Goal: Information Seeking & Learning: Learn about a topic

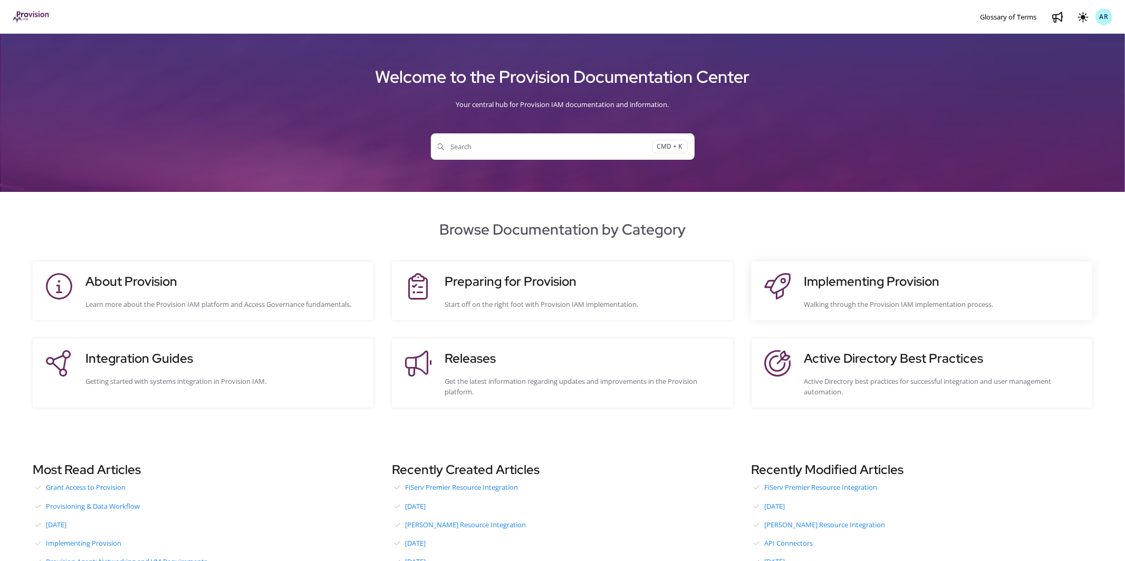
click at [825, 281] on h3 "Implementing Provision" at bounding box center [942, 281] width 277 height 19
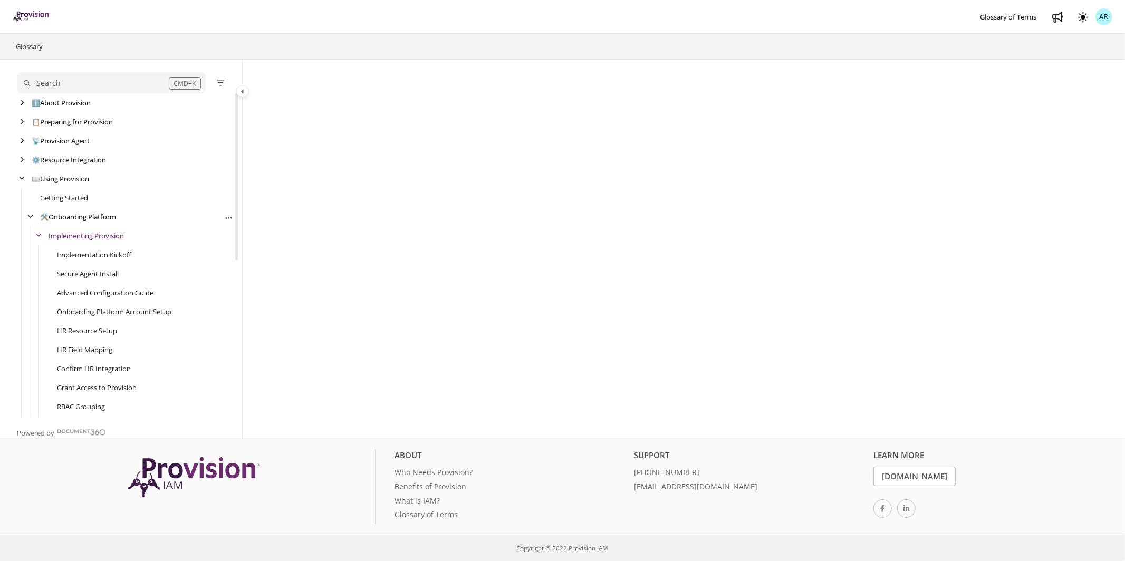
scroll to position [38, 0]
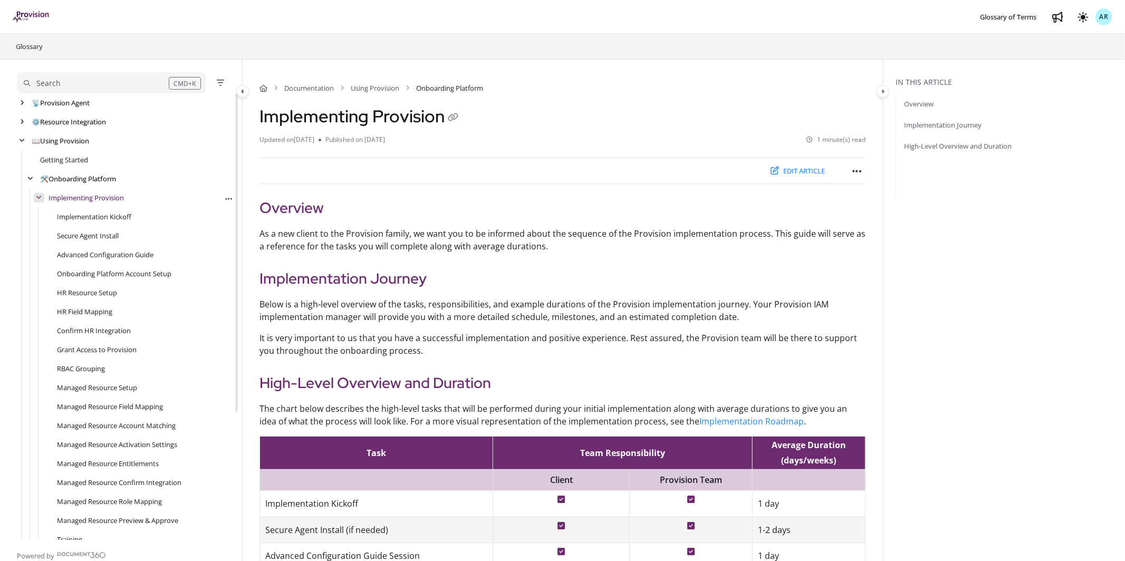
click at [40, 197] on icon "arrow" at bounding box center [39, 198] width 6 height 6
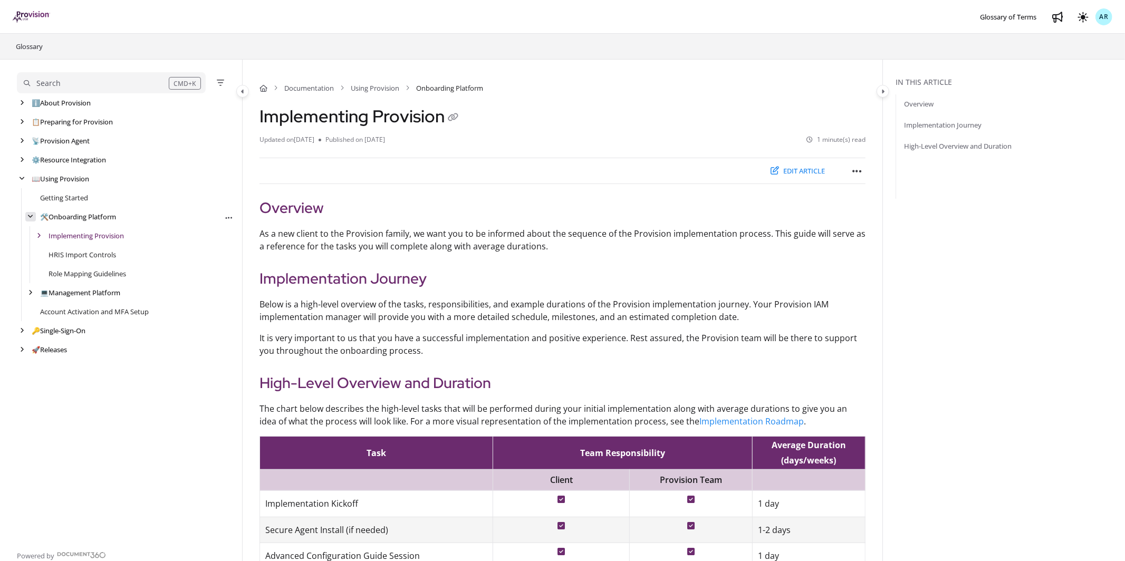
click at [31, 215] on icon "arrow" at bounding box center [31, 217] width 6 height 6
click at [31, 215] on icon "arrow" at bounding box center [30, 217] width 4 height 6
click at [37, 237] on icon "arrow" at bounding box center [39, 236] width 4 height 6
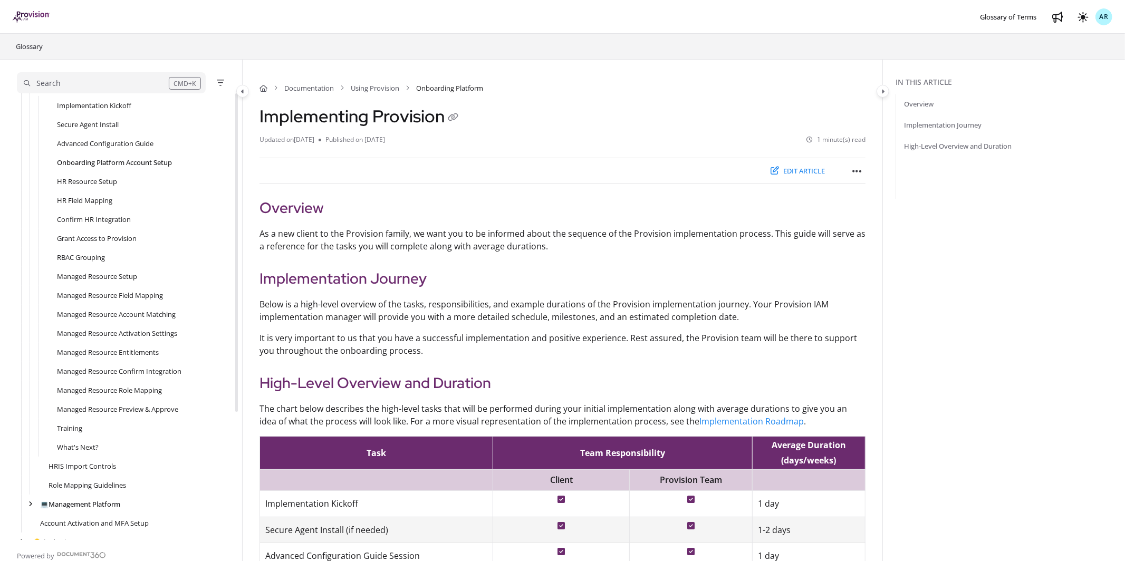
scroll to position [179, 0]
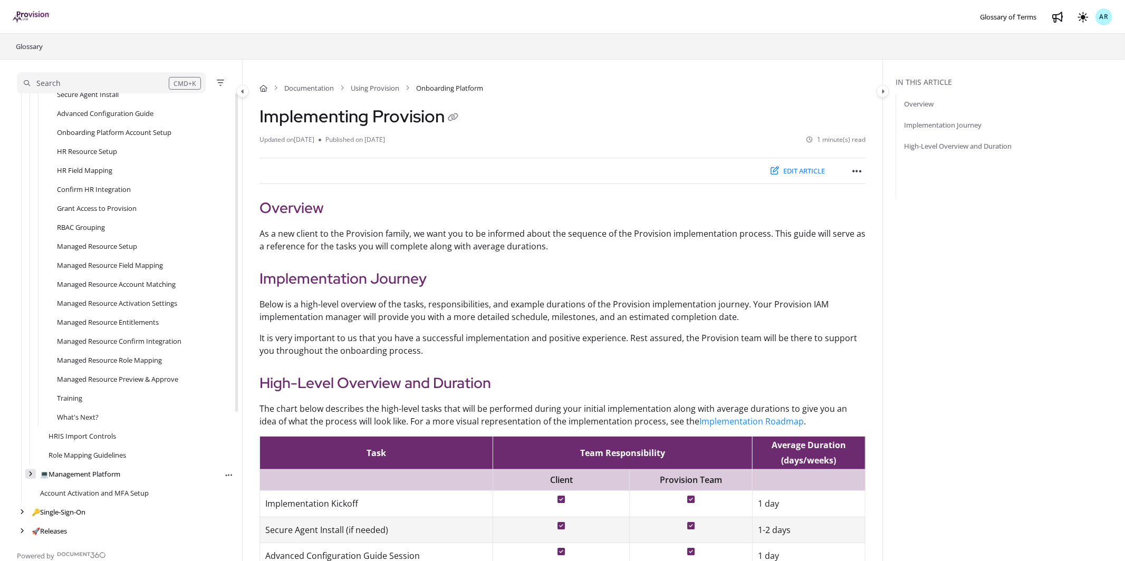
click at [31, 469] on div "arrow" at bounding box center [30, 474] width 11 height 10
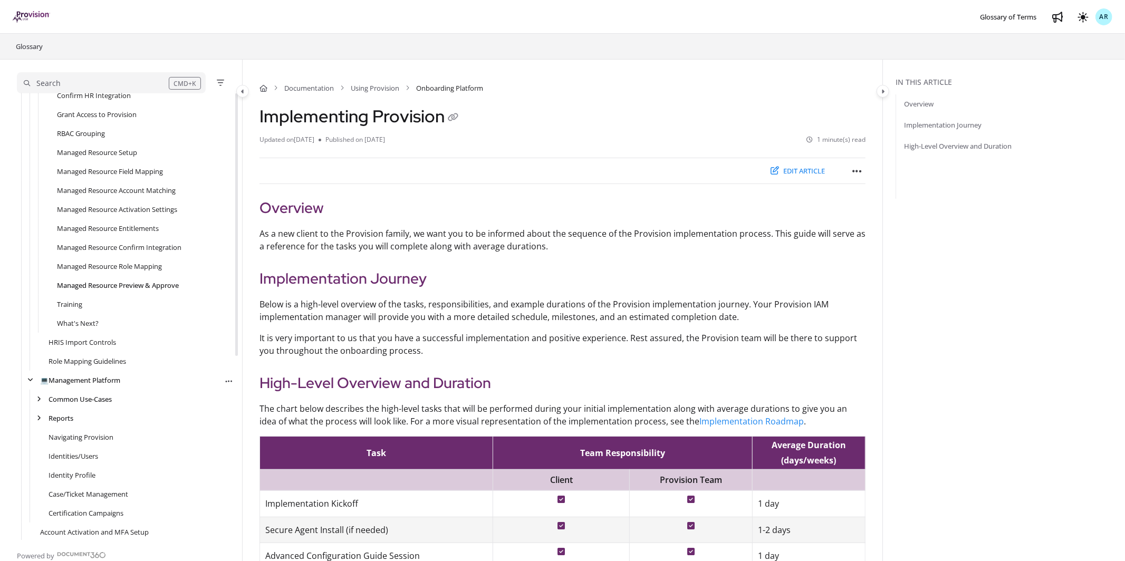
scroll to position [312, 0]
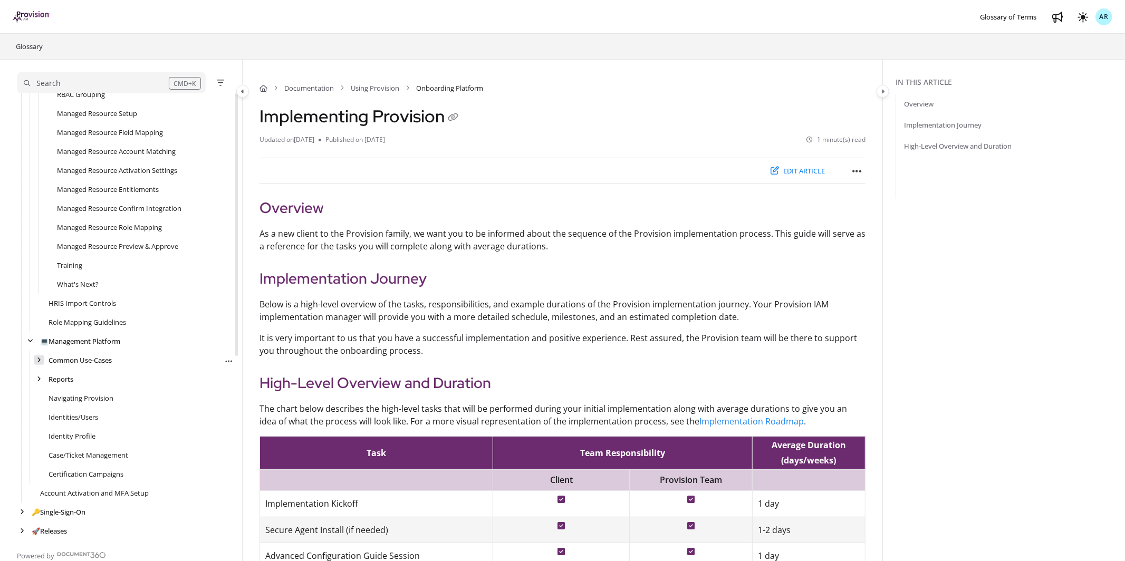
click at [38, 357] on icon "arrow" at bounding box center [39, 360] width 4 height 6
click at [40, 437] on icon "arrow" at bounding box center [39, 436] width 4 height 6
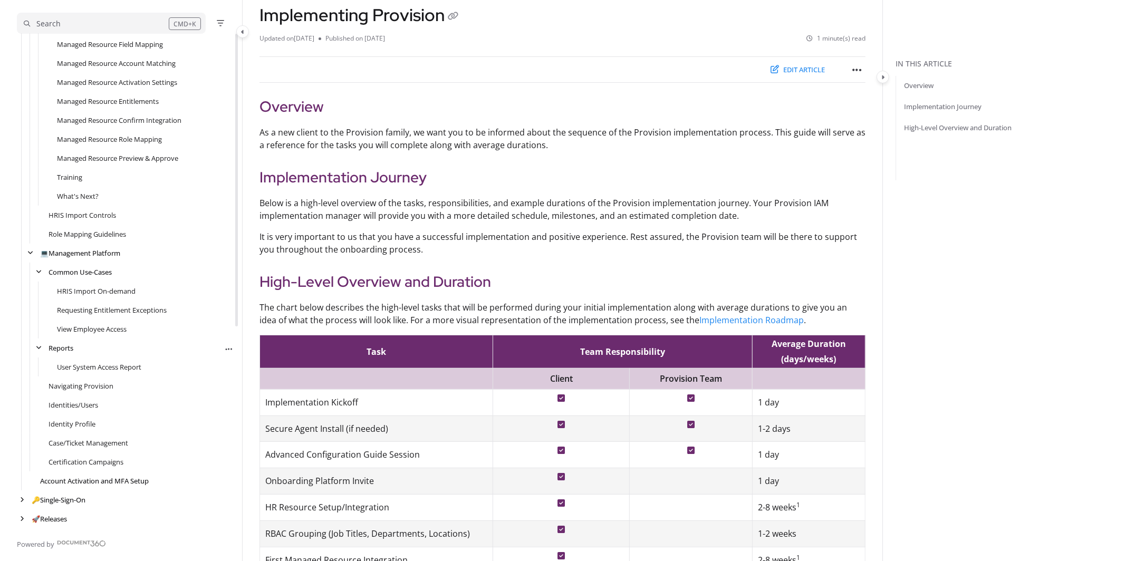
scroll to position [111, 0]
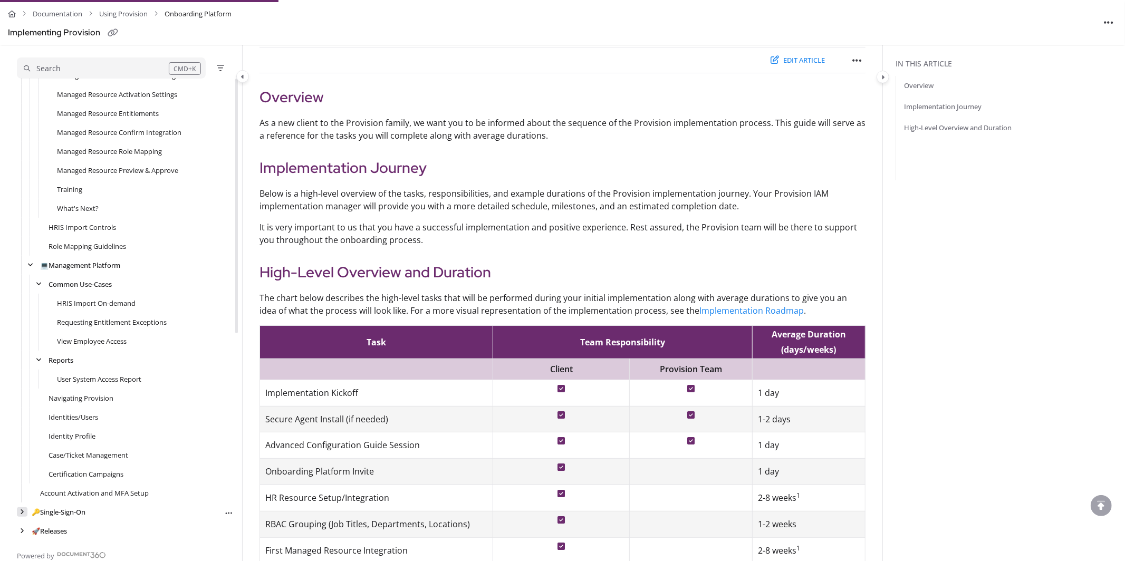
click at [26, 510] on div "arrow" at bounding box center [22, 512] width 11 height 10
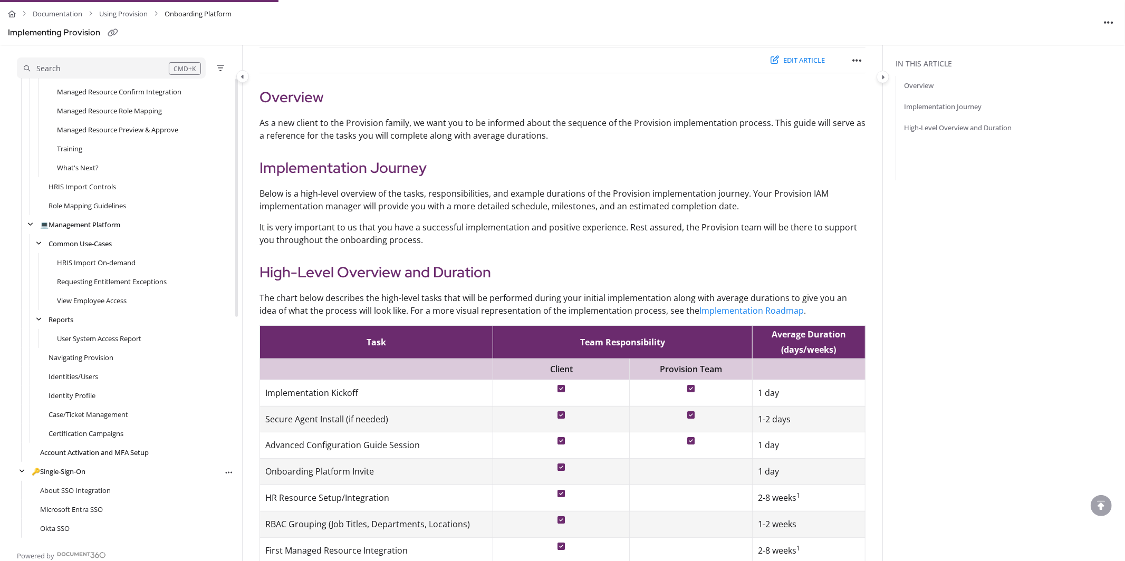
scroll to position [430, 0]
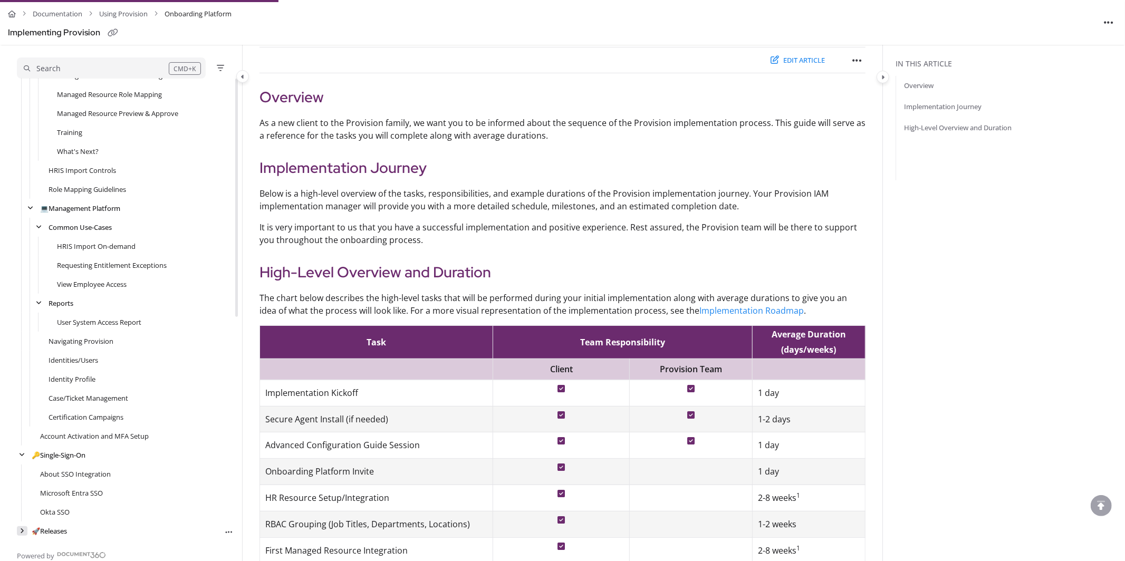
click at [23, 529] on icon "arrow" at bounding box center [22, 531] width 4 height 6
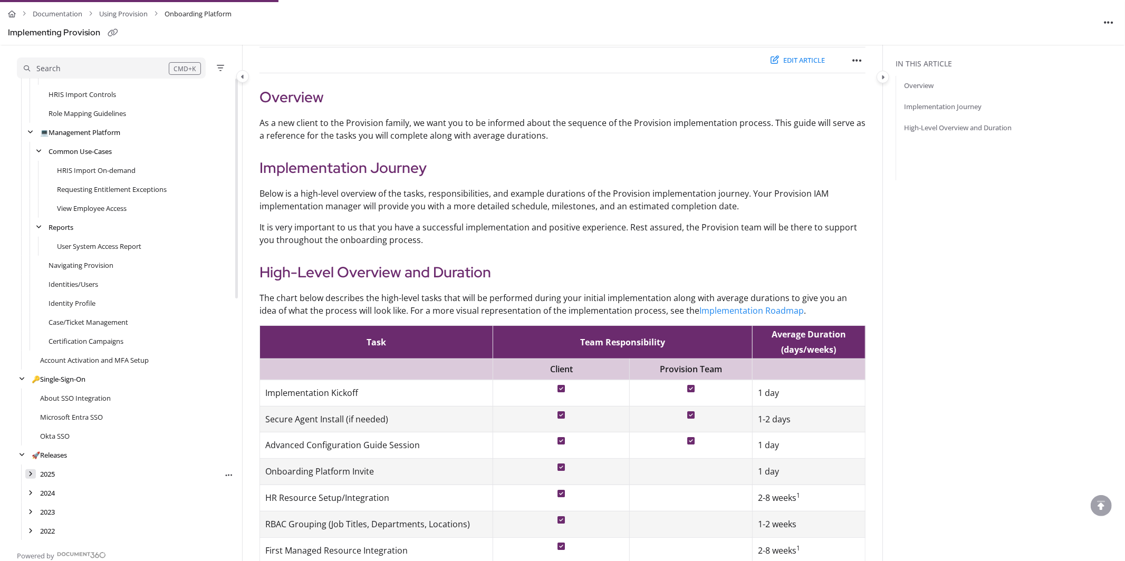
click at [33, 476] on div "arrow" at bounding box center [30, 474] width 11 height 10
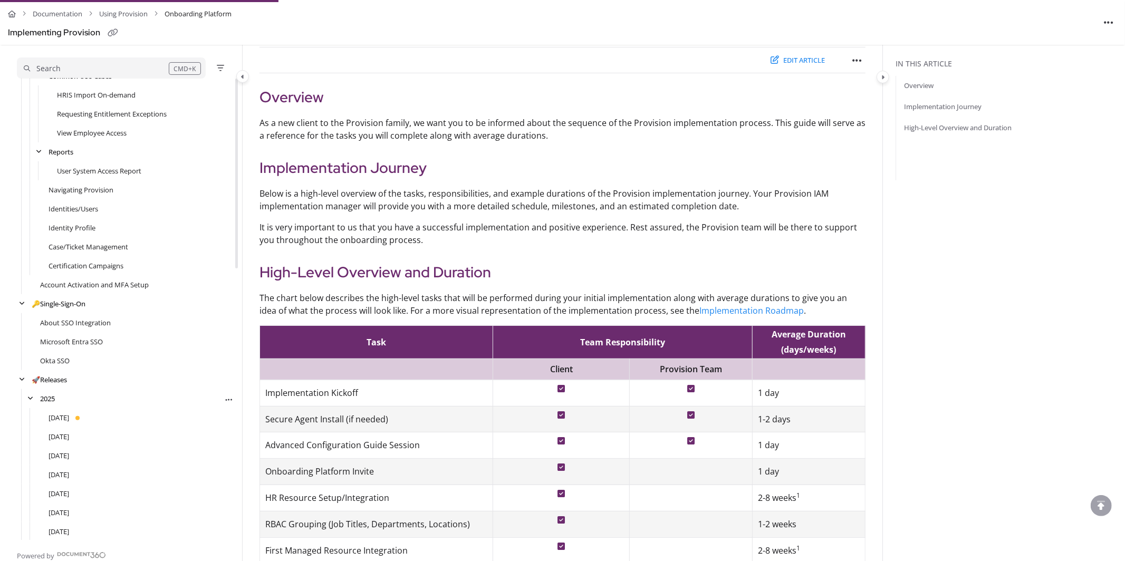
scroll to position [638, 0]
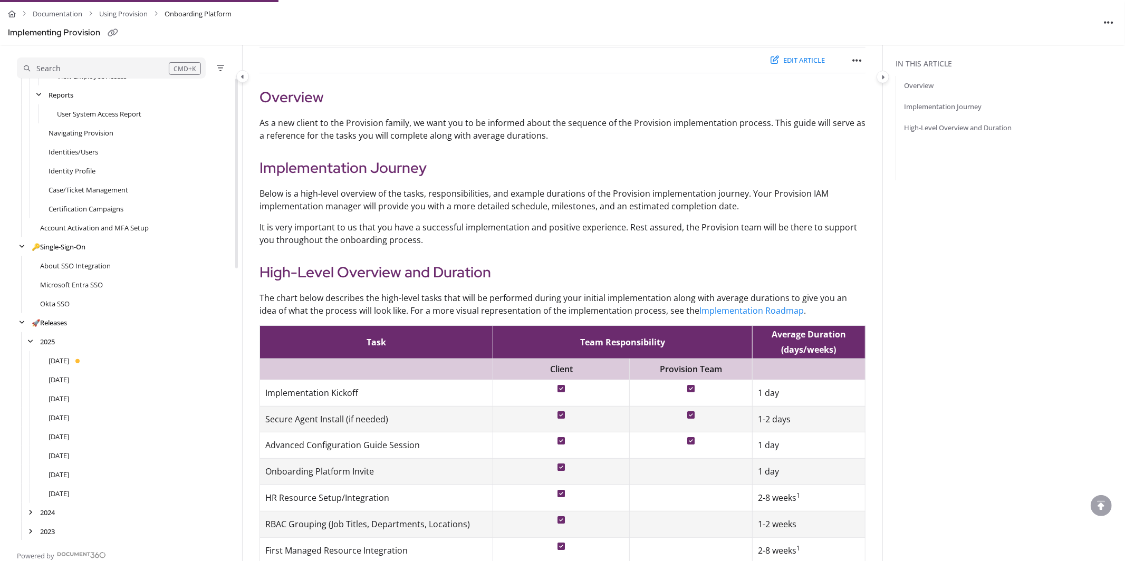
click at [85, 366] on div "[DATE]" at bounding box center [125, 360] width 217 height 19
click at [69, 359] on link "[DATE]" at bounding box center [59, 360] width 21 height 11
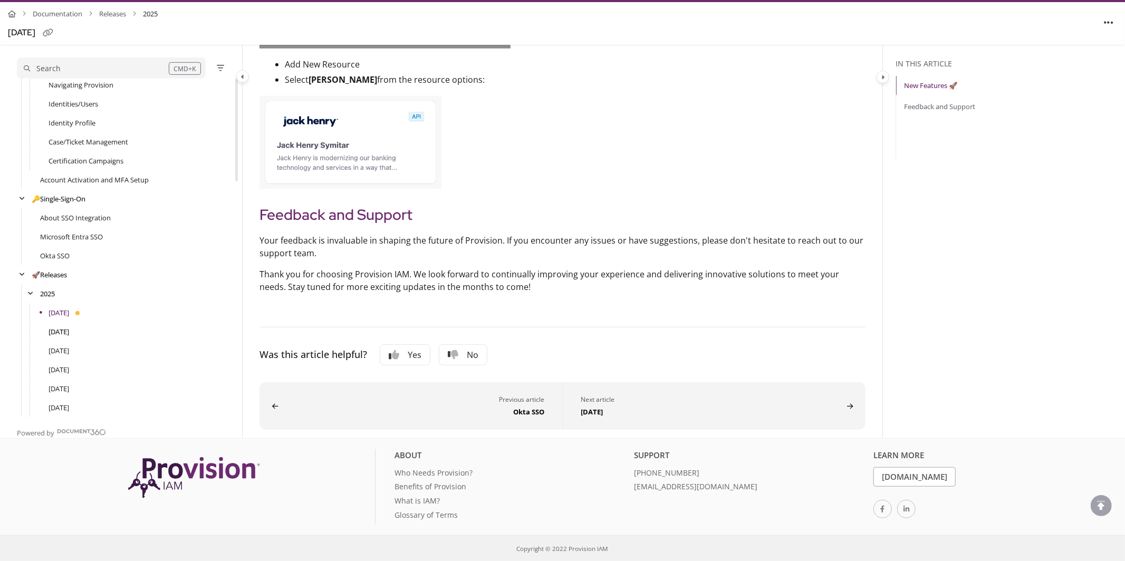
click at [69, 331] on link "[DATE]" at bounding box center [59, 331] width 21 height 11
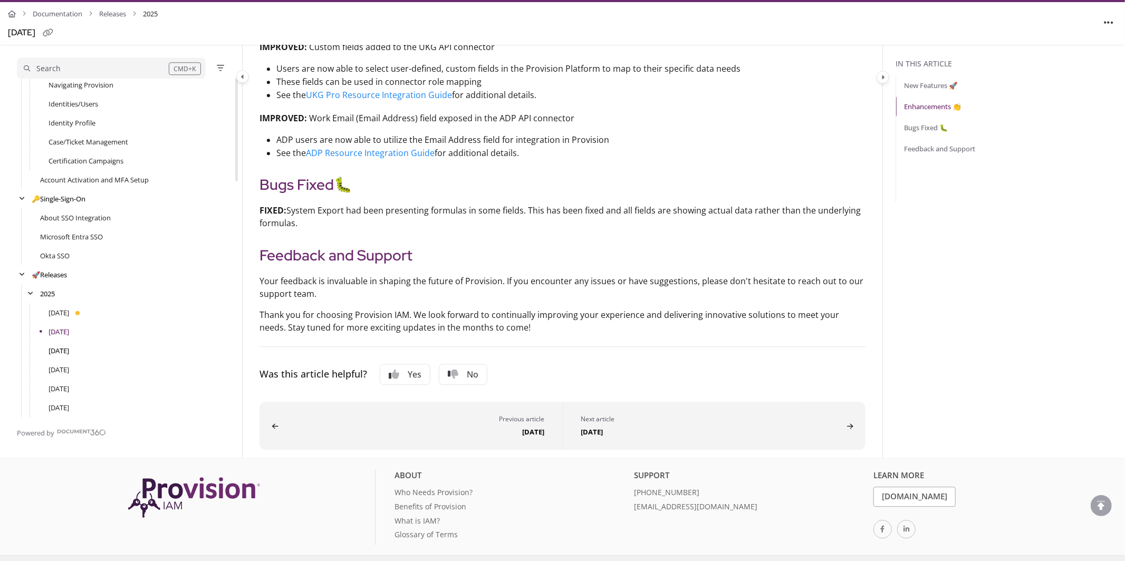
click at [69, 348] on link "[DATE]" at bounding box center [59, 350] width 21 height 11
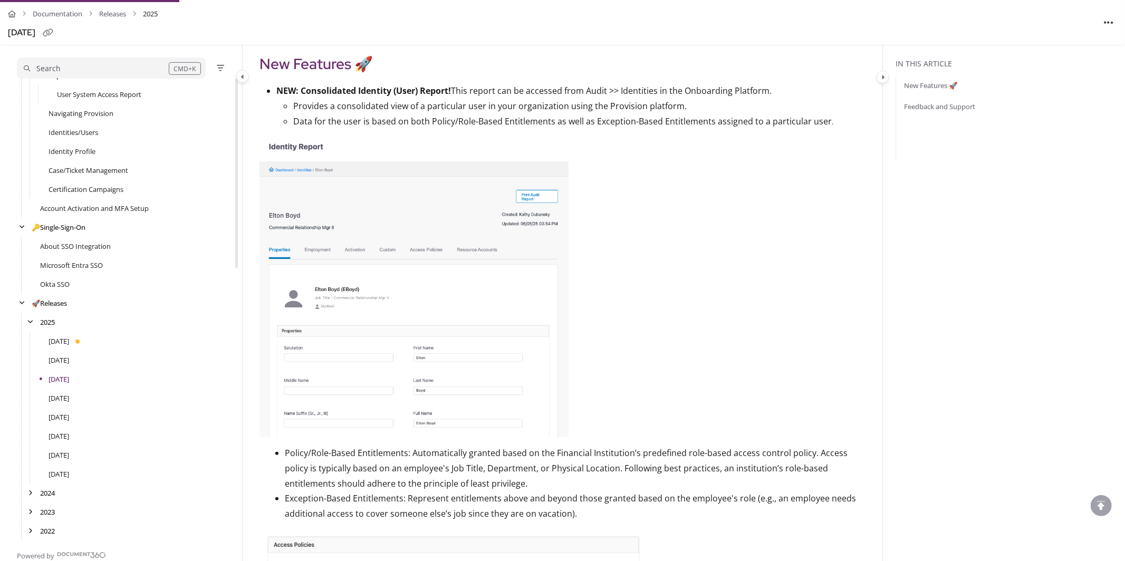
scroll to position [658, 0]
